Goal: Information Seeking & Learning: Learn about a topic

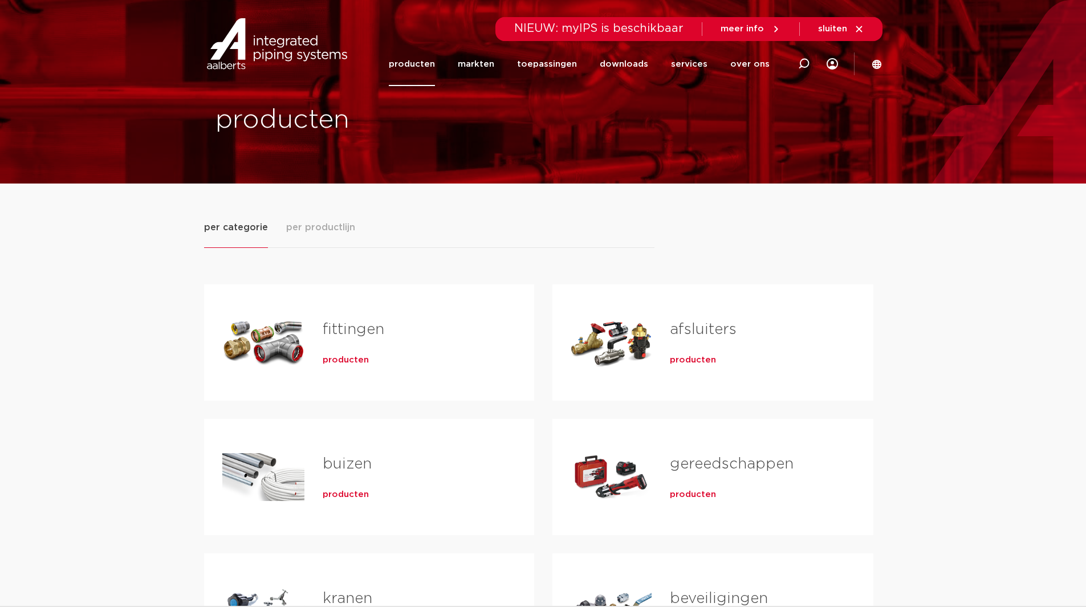
click at [338, 348] on div "fittingen producten" at bounding box center [409, 343] width 211 height 80
click at [342, 364] on span "producten" at bounding box center [346, 359] width 46 height 11
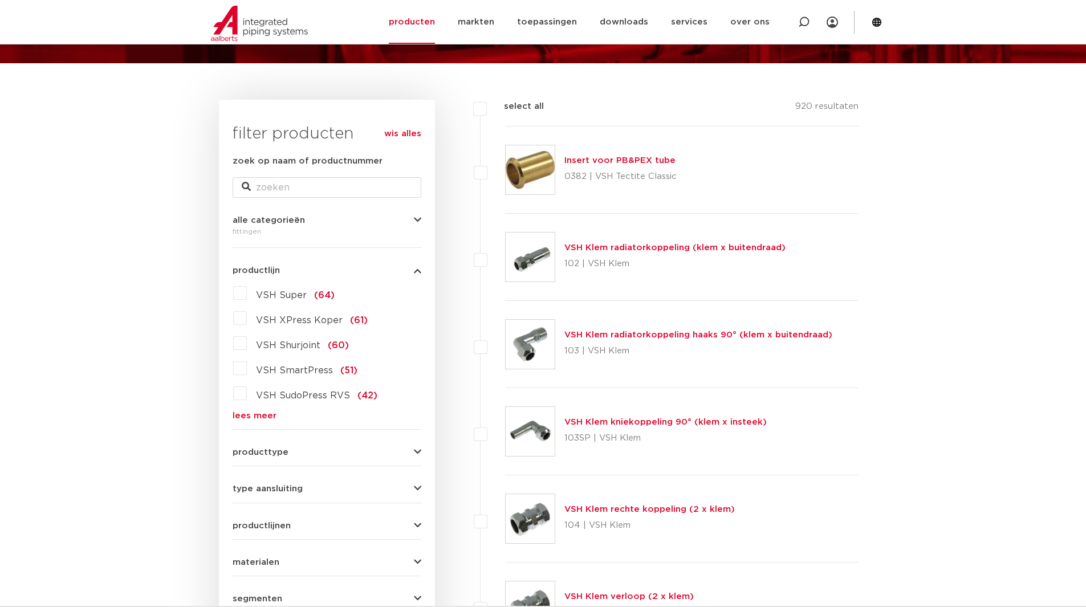
scroll to position [228, 0]
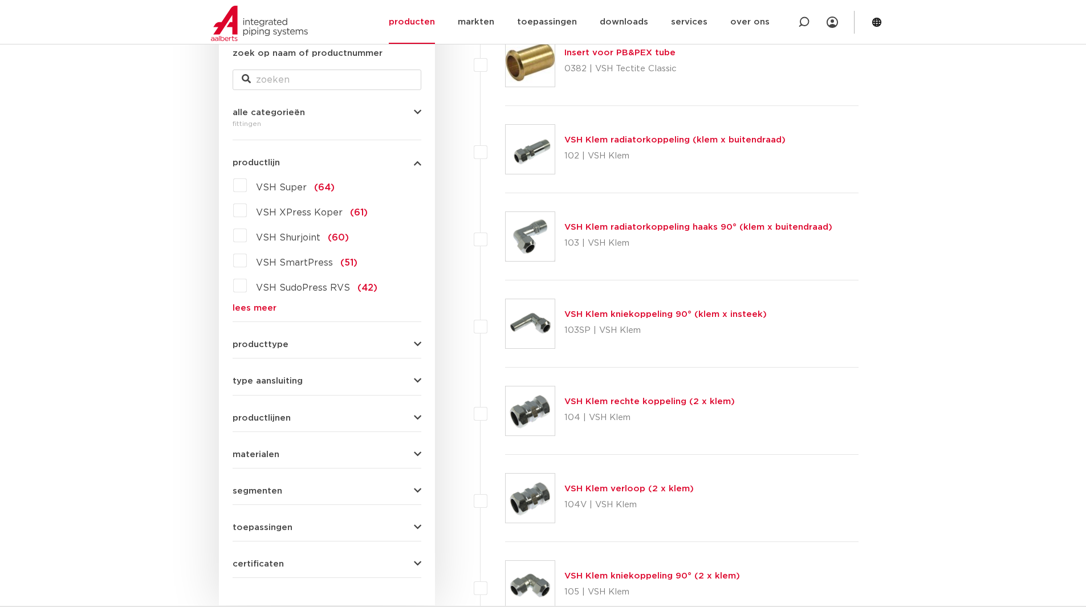
click at [252, 307] on link "lees meer" at bounding box center [327, 308] width 189 height 9
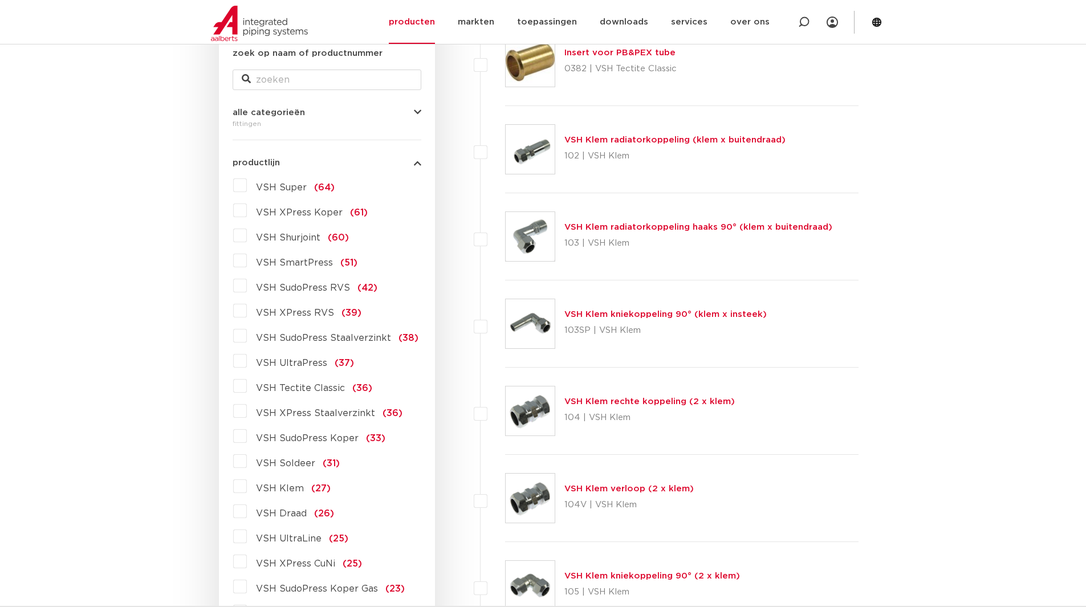
click at [247, 287] on label "VSH SudoPress RVS (42)" at bounding box center [312, 285] width 131 height 18
click at [0, 0] on input "VSH SudoPress RVS (42)" at bounding box center [0, 0] width 0 height 0
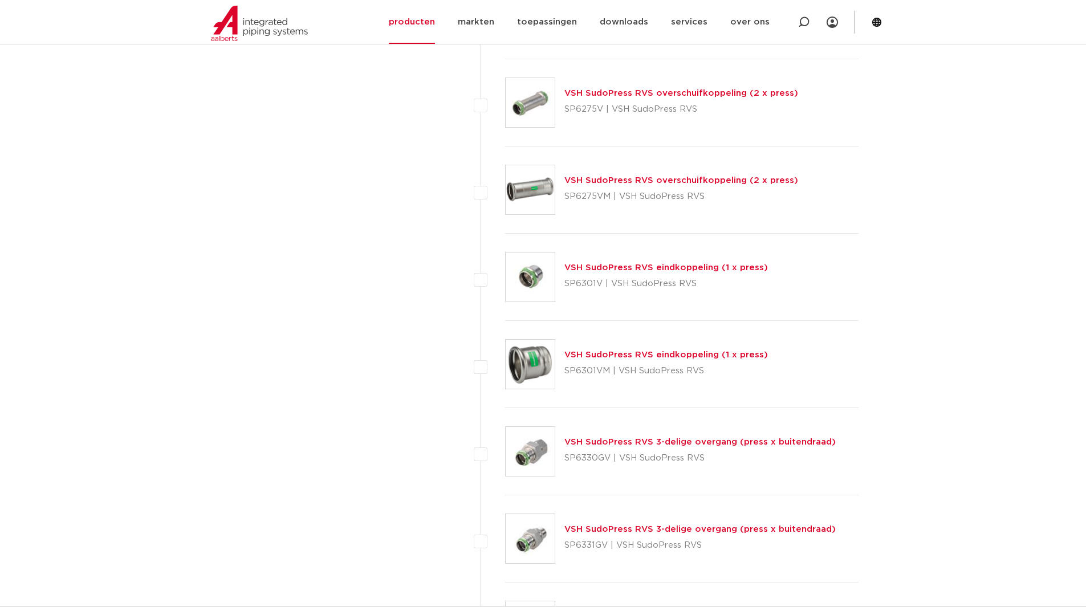
scroll to position [2394, 0]
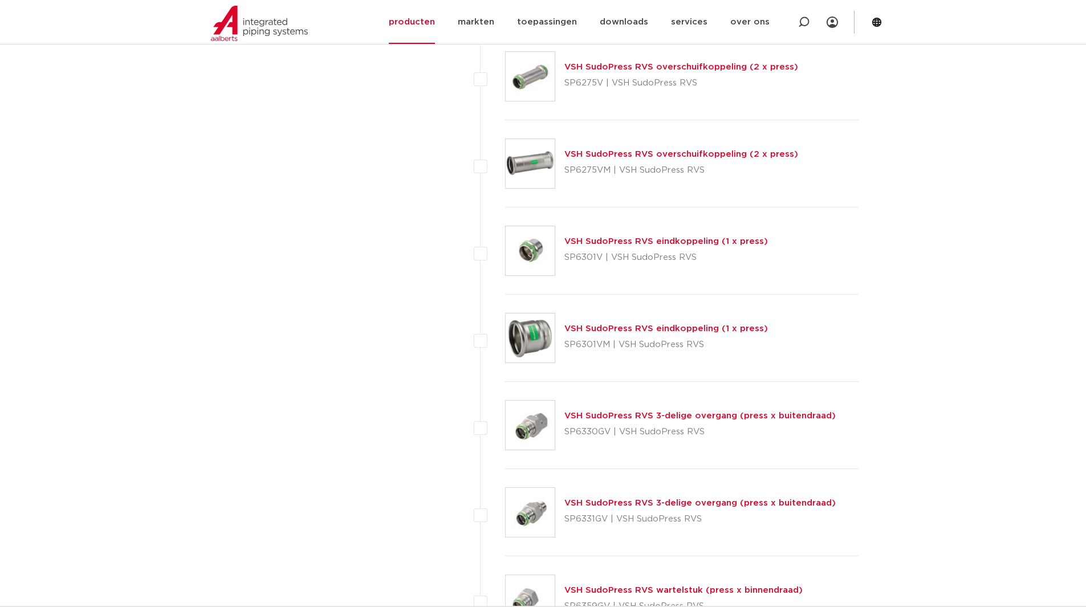
click at [649, 244] on link "VSH SudoPress RVS eindkoppeling (1 x press)" at bounding box center [665, 241] width 203 height 9
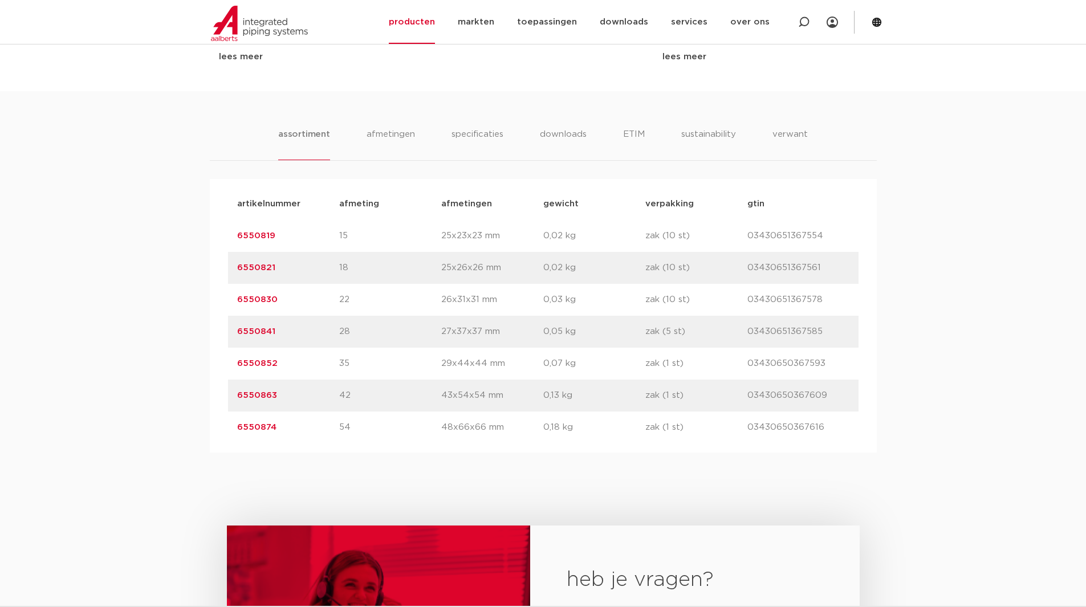
scroll to position [684, 0]
